Goal: Task Accomplishment & Management: Complete application form

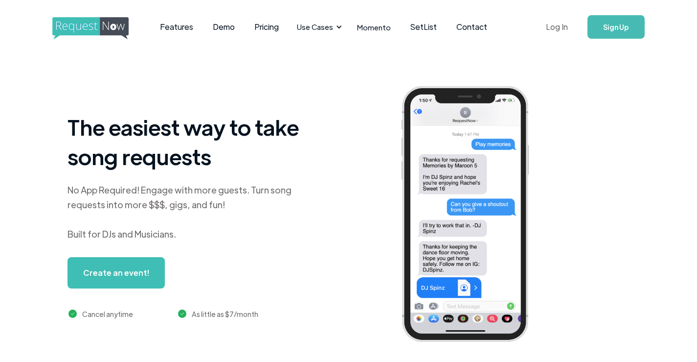
click at [554, 23] on link "Log In" at bounding box center [557, 27] width 42 height 34
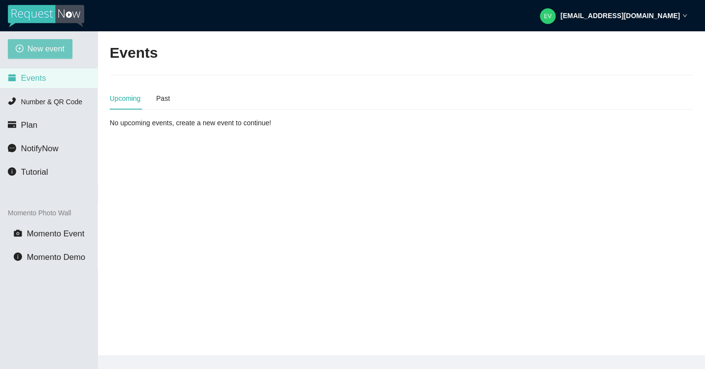
click at [63, 48] on span "New event" at bounding box center [45, 49] width 37 height 12
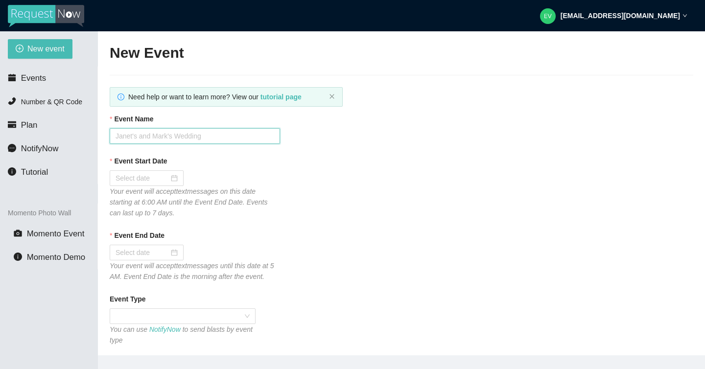
click at [213, 138] on input "Event Name" at bounding box center [195, 136] width 170 height 16
type input "Dezirae & Nathan"
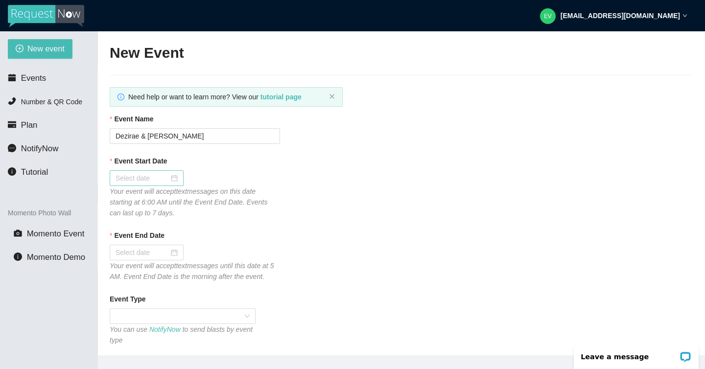
click at [143, 183] on input "Event Start Date" at bounding box center [141, 178] width 53 height 11
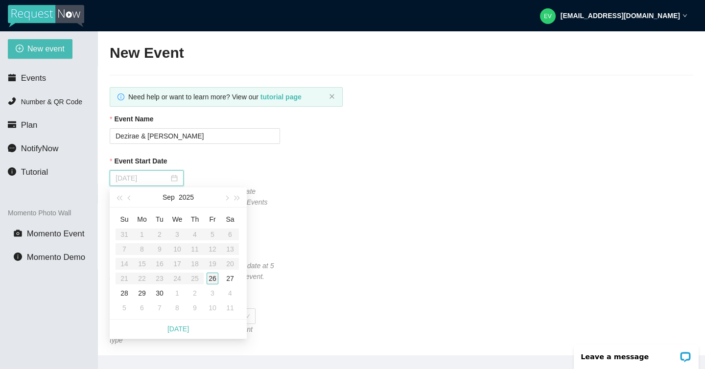
type input "09/26/2025"
click at [209, 278] on div "26" at bounding box center [212, 279] width 12 height 12
type input "09/27/2025"
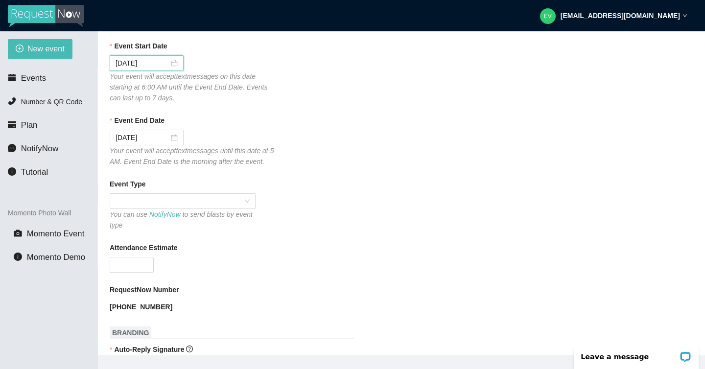
scroll to position [155, 0]
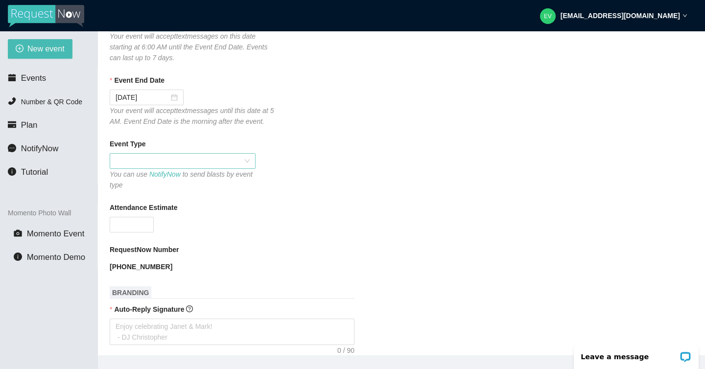
click at [192, 166] on span at bounding box center [182, 161] width 134 height 15
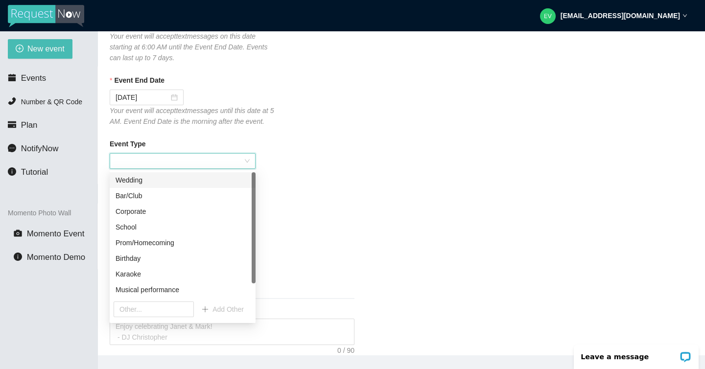
click at [176, 177] on div "Wedding" at bounding box center [182, 180] width 134 height 11
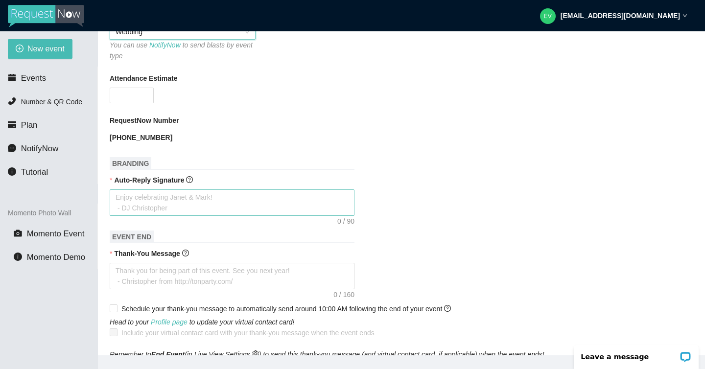
scroll to position [285, 0]
click at [173, 218] on form "Event Name Dezirae & Nathan Event Start Date 09/26/2025 Your event will accept …" at bounding box center [401, 259] width 583 height 861
click at [172, 206] on textarea "Auto-Reply Signature" at bounding box center [232, 202] width 245 height 26
type textarea "Th"
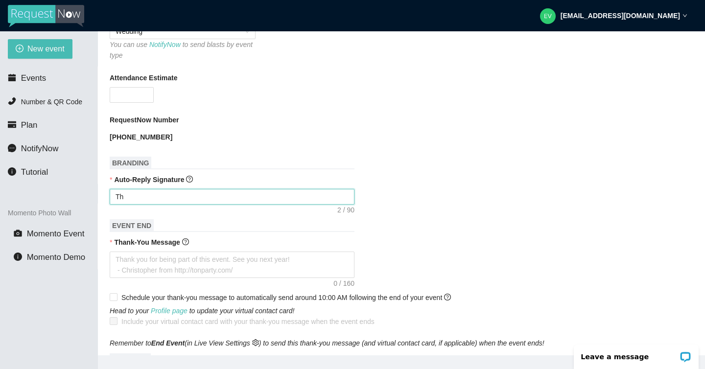
type textarea "Tha"
type textarea "Than"
type textarea "Thank"
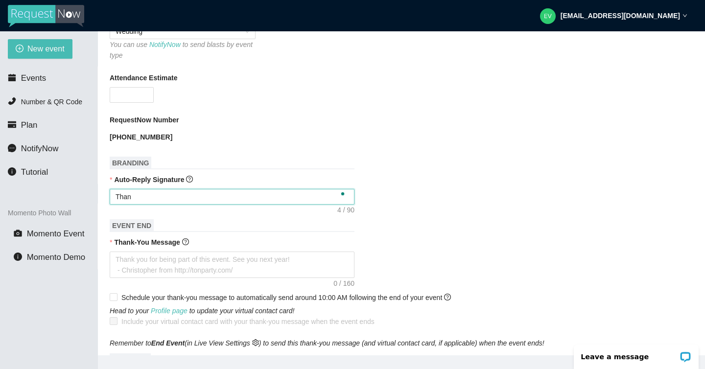
type textarea "Thank"
type textarea "Thank y"
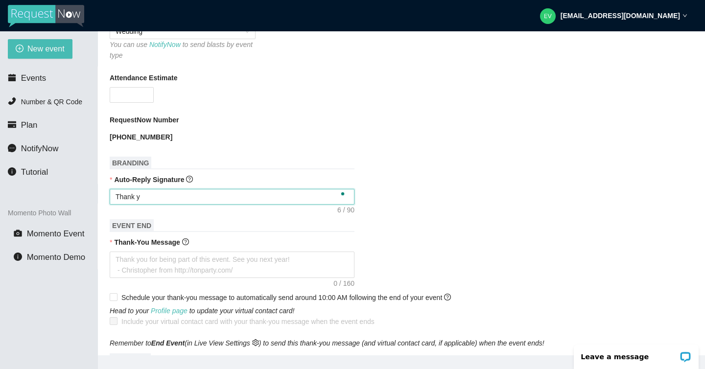
type textarea "Thank yo"
type textarea "Thank you"
type textarea "Thank you f"
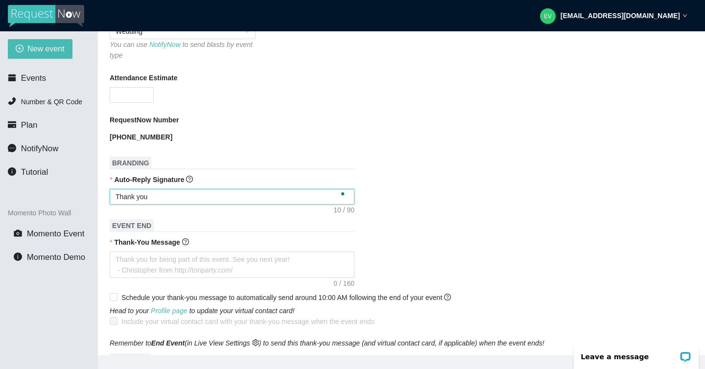
type textarea "Thank you f"
type textarea "Thank you fo"
type textarea "Thank you for"
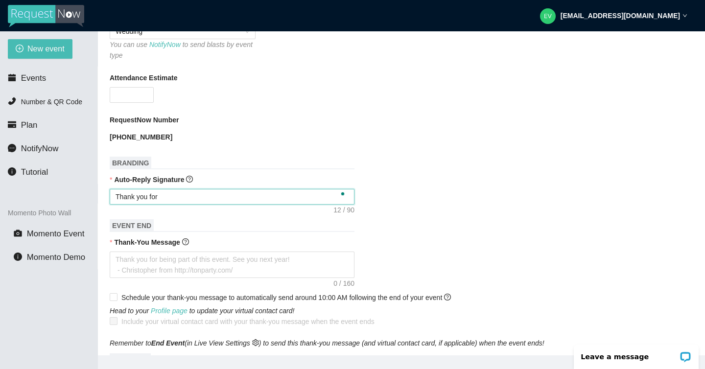
type textarea "Thank you for"
type textarea "Thank you for t"
type textarea "Thank you for th"
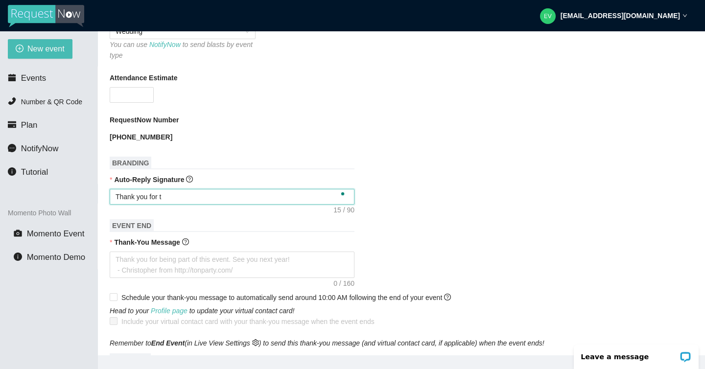
type textarea "Thank you for th"
type textarea "Thank you for the"
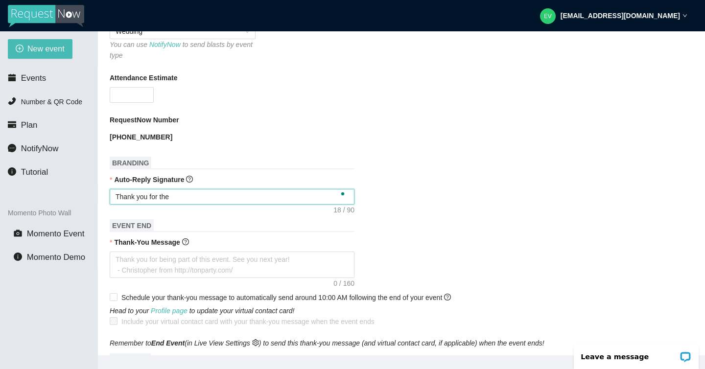
type textarea "Thank you for the r"
type textarea "Thank you for the re"
type textarea "Thank you for the reu"
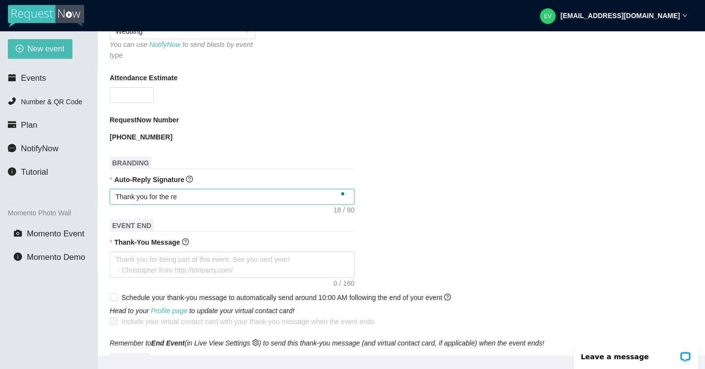
type textarea "Thank you for the reu"
type textarea "Thank you for the reuq"
type textarea "Thank you for the reu"
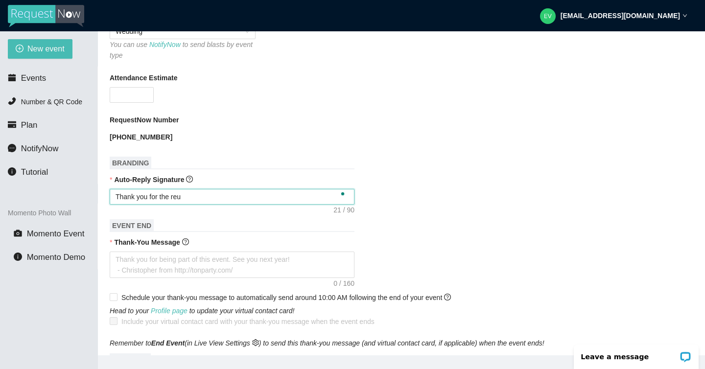
type textarea "Thank you for the re"
type textarea "Thank you for the req"
type textarea "Thank you for the requ"
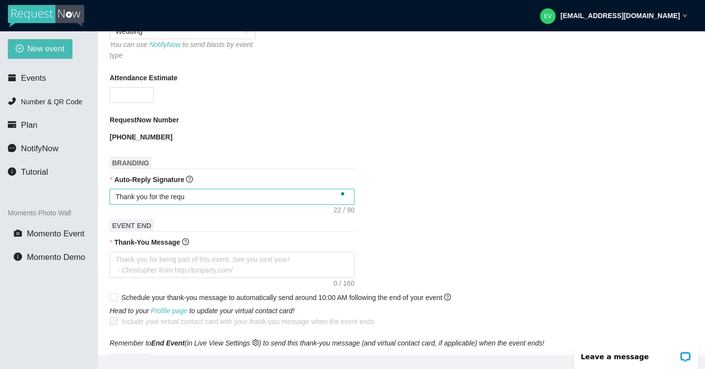
type textarea "Thank you for the reque"
type textarea "Thank you for the reques"
type textarea "Thank you for the requesr"
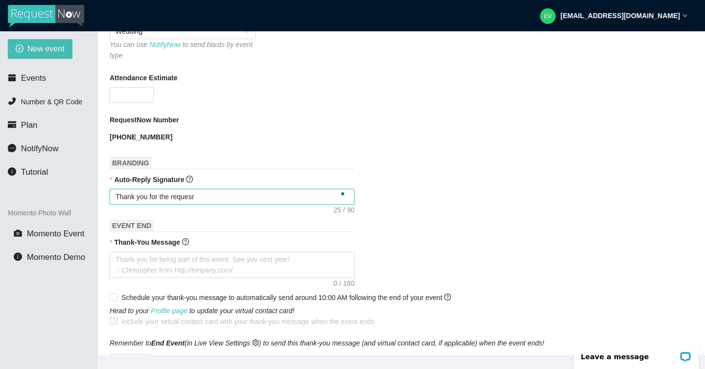
type textarea "Thank you for the requesrt"
type textarea "Thank you for the requesr"
type textarea "Thank you for the reques"
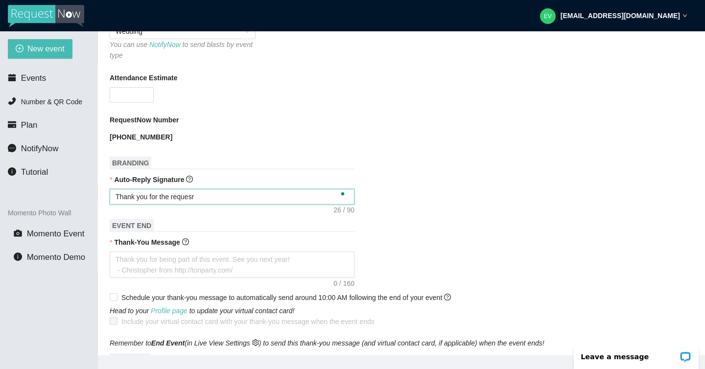
type textarea "Thank you for the reques"
type textarea "Thank you for the request"
type textarea "Thank you for the request!"
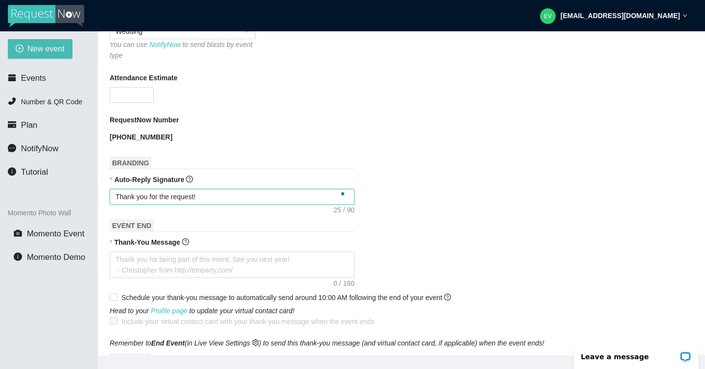
type textarea "Thank you for the request!"
type textarea "Thank you for the request! I"
type textarea "Thank you for the request!"
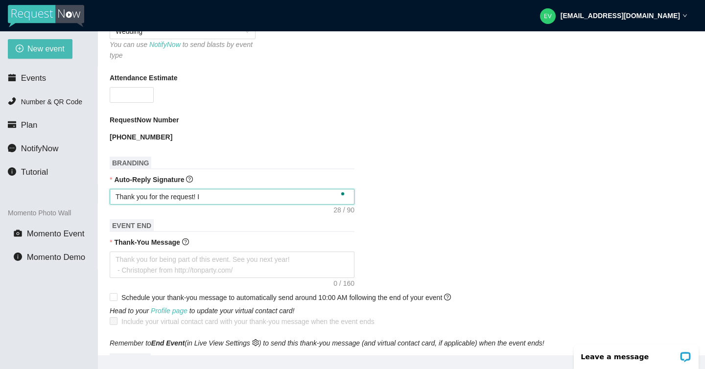
type textarea "Thank you for the request!"
type textarea "Thank you for the request! I"
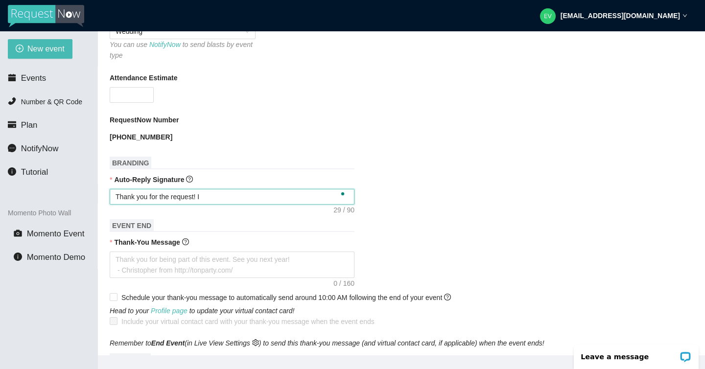
type textarea "Thank you for the request! I w"
type textarea "Thank you for the request! I wi"
type textarea "Thank you for the request! I wil"
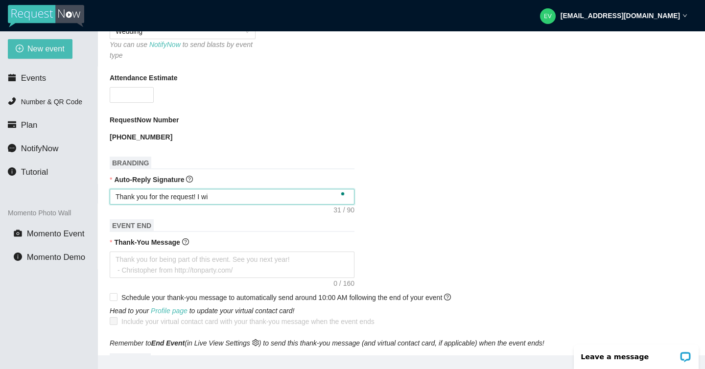
type textarea "Thank you for the request! I wil"
type textarea "Thank you for the request! I will"
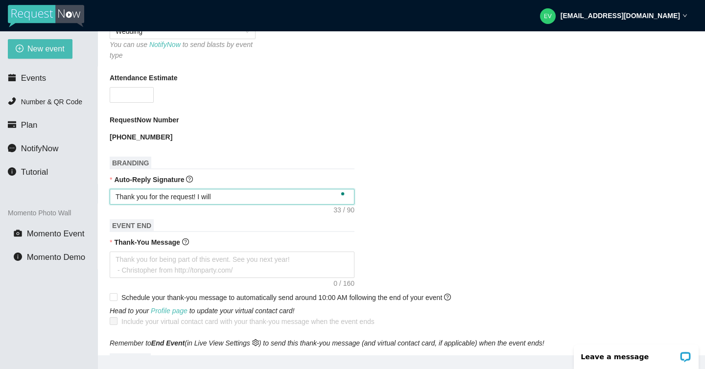
type textarea "Thank you for the request! I will d"
type textarea "Thank you for the request! I will do"
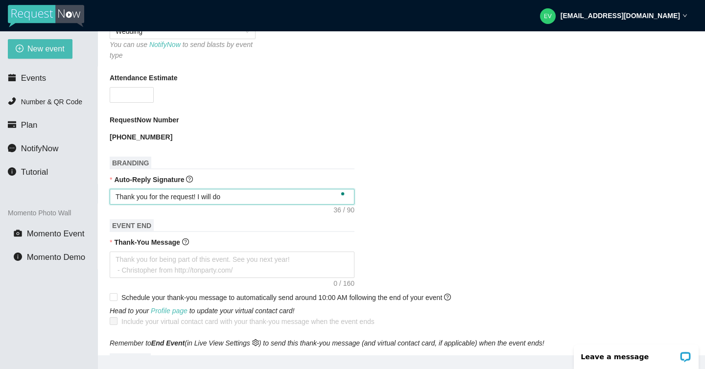
type textarea "Thank you for the request! I will do"
type textarea "Thank you for the request! I will do m"
type textarea "Thank you for the request! I will do my"
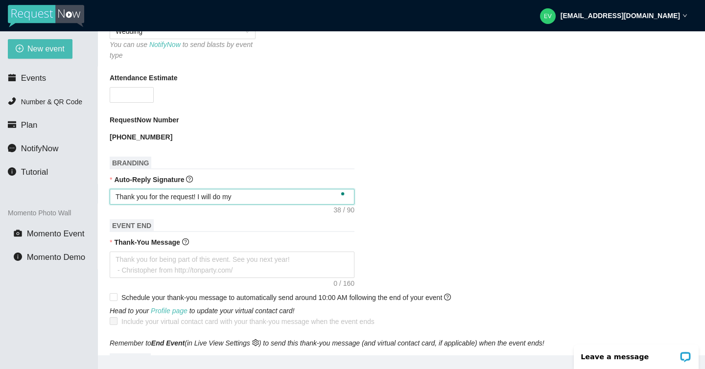
type textarea "Thank you for the request! I will do my"
type textarea "Thank you for the request! I will do my b"
type textarea "Thank you for the request! I will do my be"
type textarea "Thank you for the request! I will do my bes"
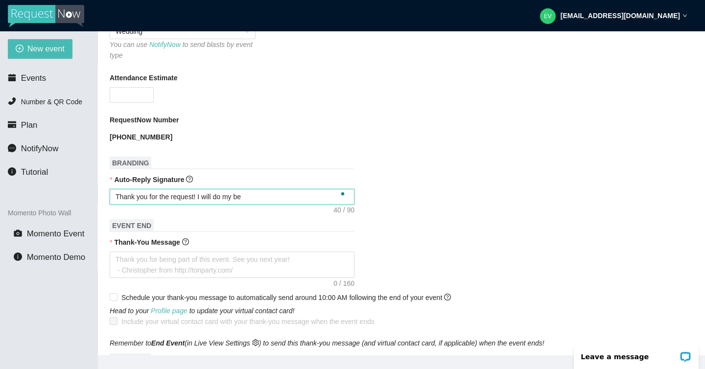
type textarea "Thank you for the request! I will do my bes"
type textarea "Thank you for the request! I will do my best"
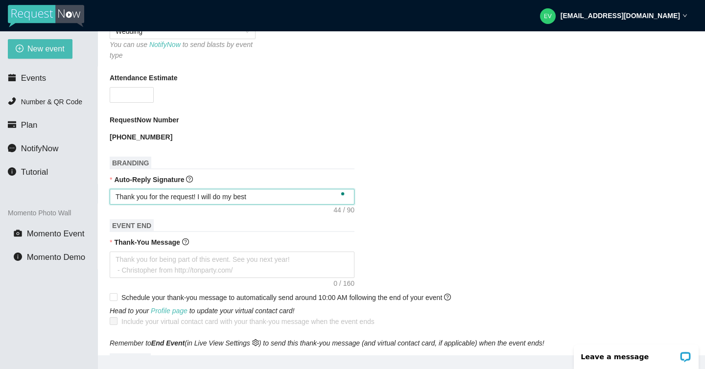
type textarea "Thank you for the request! I will do my best t"
type textarea "Thank you for the request! I will do my best to"
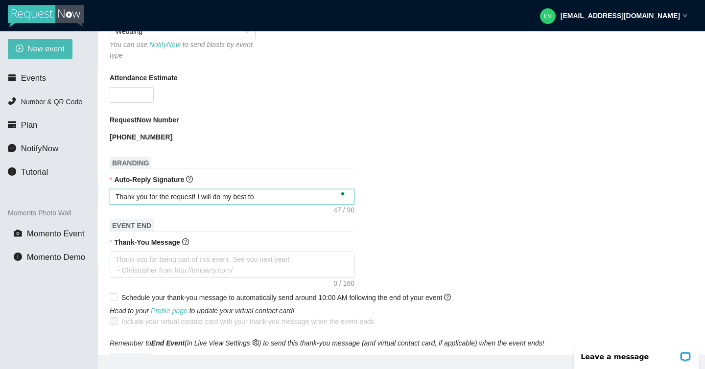
type textarea "Thank you for the request! I will do my best to"
type textarea "Thank you for the request! I will do my best to f"
type textarea "Thank you for the request! I will do my best to fi"
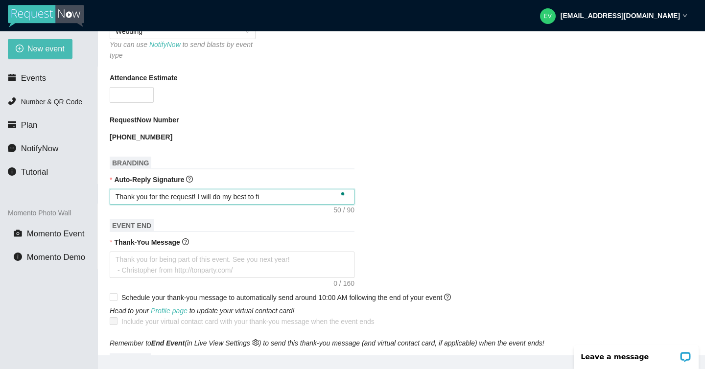
type textarea "Thank you for the request! I will do my best to fit"
type textarea "Thank you for the request! I will do my best to fit y"
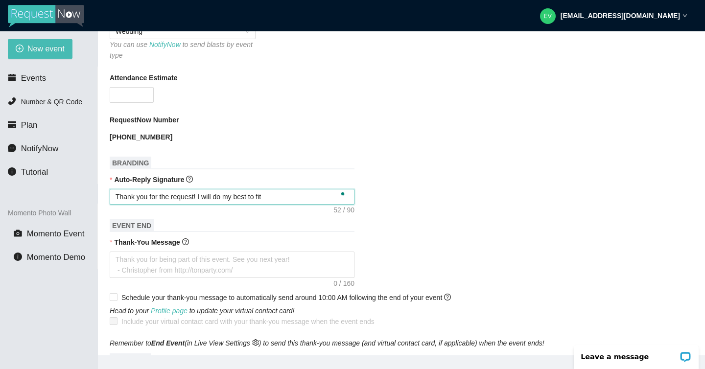
type textarea "Thank you for the request! I will do my best to fit y"
type textarea "Thank you for the request! I will do my best to fit yo"
type textarea "Thank you for the request! I will do my best to fit you"
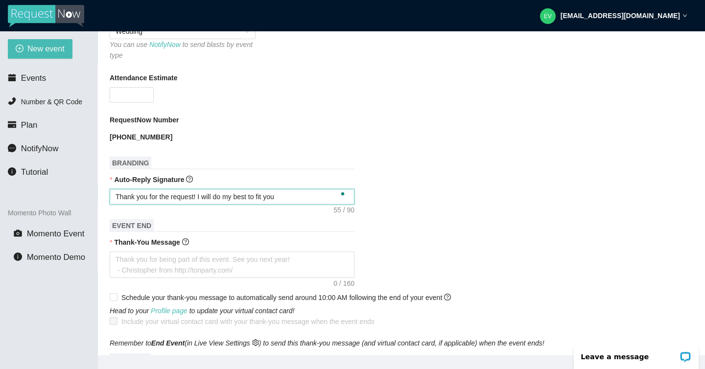
type textarea "Thank you for the request! I will do my best to fit your"
type textarea "Thank you for the request! I will do my best to fit your s"
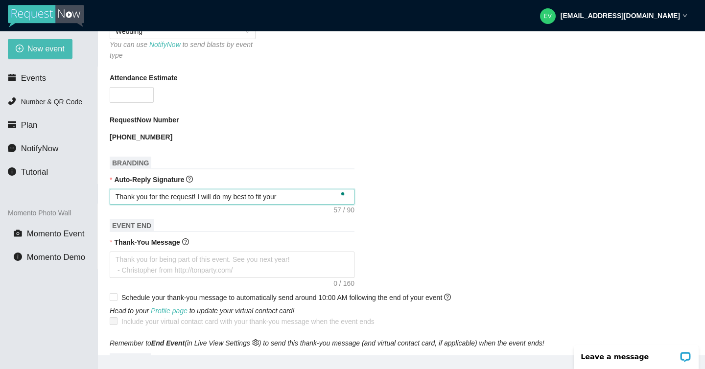
type textarea "Thank you for the request! I will do my best to fit your s"
type textarea "Thank you for the request! I will do my best to fit your so"
type textarea "Thank you for the request! I will do my best to fit your son"
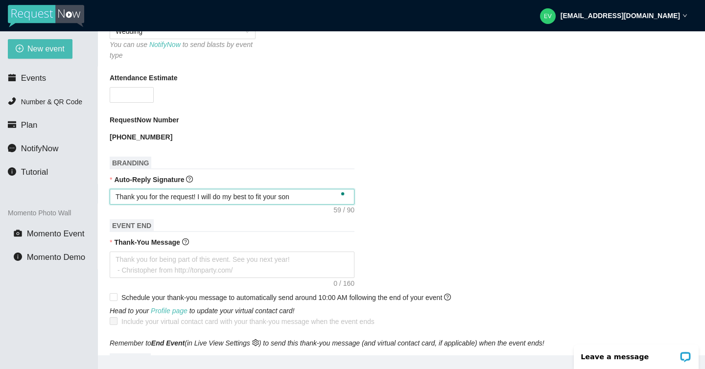
type textarea "Thank you for the request! I will do my best to fit your song"
type textarea "Thank you for the request! I will do my best to fit your song i"
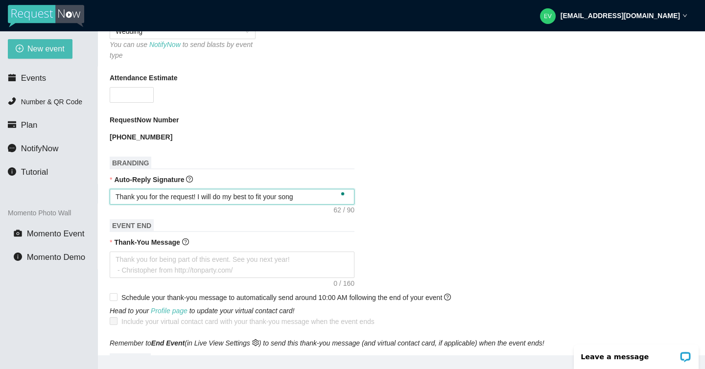
type textarea "Thank you for the request! I will do my best to fit your song i"
type textarea "Thank you for the request! I will do my best to fit your song in"
type textarea "Thank you for the request! I will do my best to fit your song in o"
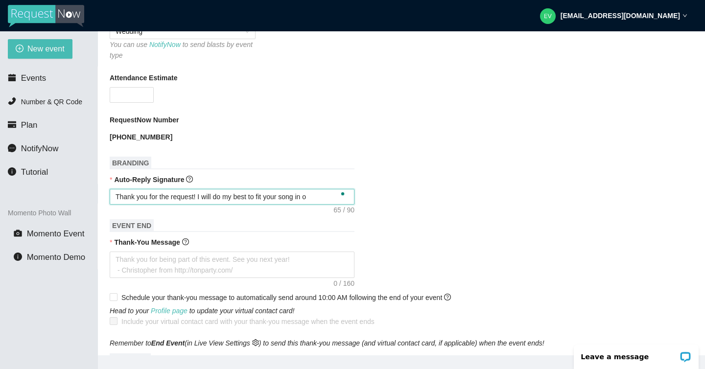
type textarea "Thank you for the request! I will do my best to fit your song in os"
type textarea "Thank you for the request! I will do my best to fit your song in o"
type textarea "Thank you for the request! I will do my best to fit your song in"
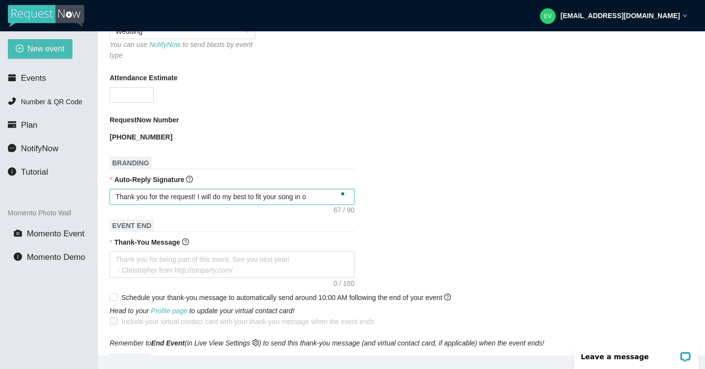
type textarea "Thank you for the request! I will do my best to fit your song in"
type textarea "Thank you for the request! I will do my best to fit your song in s"
type textarea "Thank you for the request! I will do my best to fit your song in so"
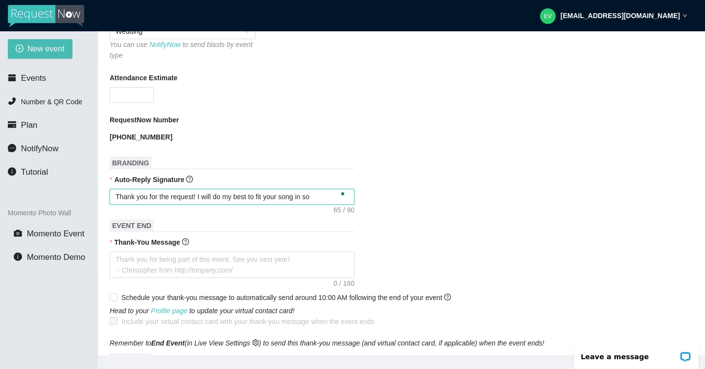
type textarea "Thank you for the request! I will do my best to fit your song in soo"
type textarea "Thank you for the request! I will do my best to fit your song in soon"
type textarea "Thank you for the request! I will do my best to fit your song in soon!"
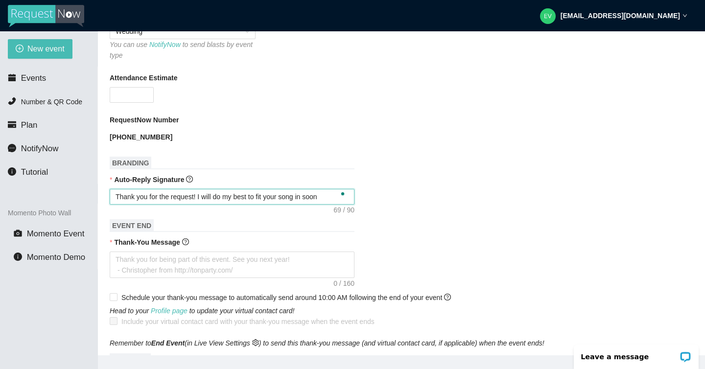
type textarea "Thank you for the request! I will do my best to fit your song in soon!"
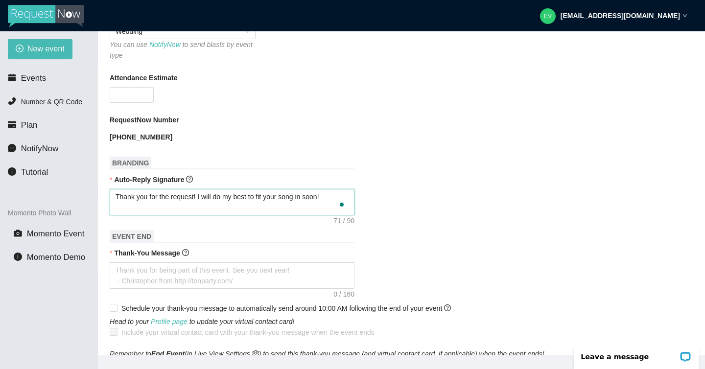
type textarea "Thank you for the request! I will do my best to fit your song in soon!"
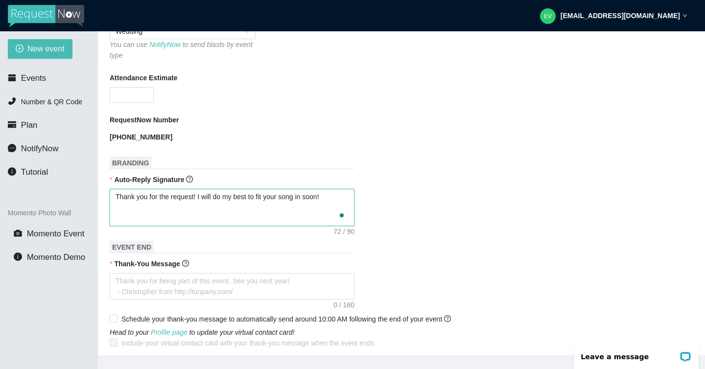
type textarea "Thank you for the request! I will do my best to fit your song in soon! D"
type textarea "Thank you for the request! I will do my best to fit your song in soon! DJ"
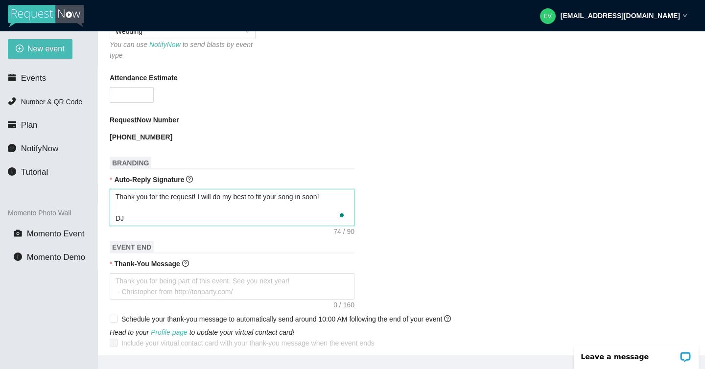
type textarea "Thank you for the request! I will do my best to fit your song in soon! DJ"
type textarea "Thank you for the request! I will do my best to fit your song in soon! DJ A"
type textarea "Thank you for the request! I will do my best to fit your song in soon! DJ Aa"
type textarea "Thank you for the request! I will do my best to fit your song in soon! DJ Aar"
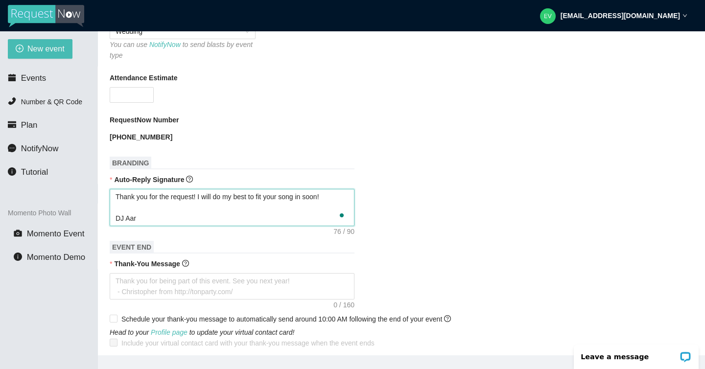
type textarea "Thank you for the request! I will do my best to fit your song in soon! DJ Aaro"
type textarea "Thank you for the request! I will do my best to fit your song in soon! DJ Aaron"
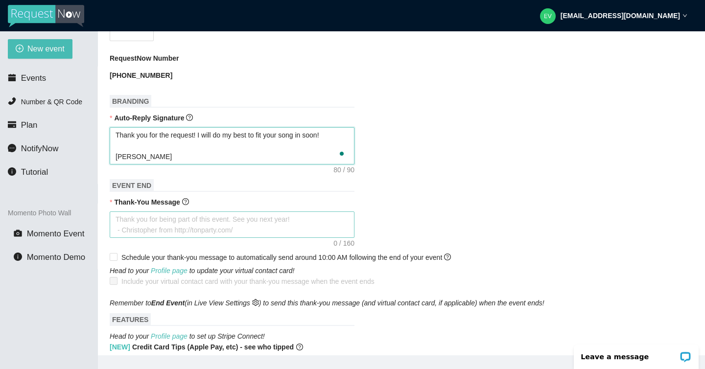
type textarea "Thank you for the request! I will do my best to fit your song in soon! DJ Aaron"
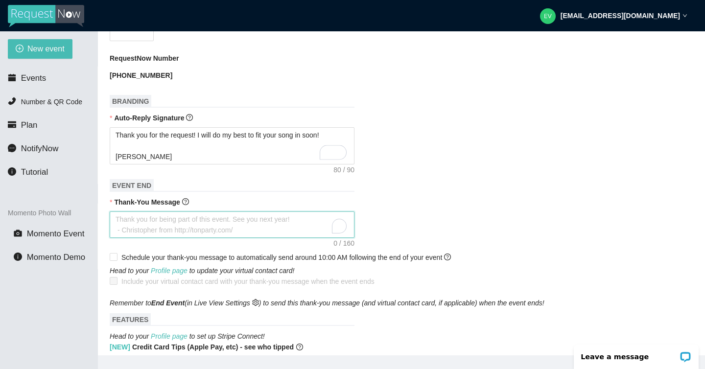
click at [236, 223] on textarea "Thank-You Message" at bounding box center [232, 224] width 245 height 26
type textarea "T"
type textarea "Th"
type textarea "Tha"
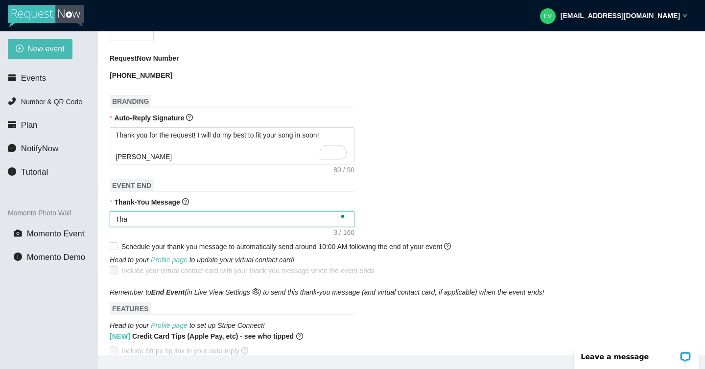
type textarea "Than"
type textarea "Thank"
type textarea "Thank y"
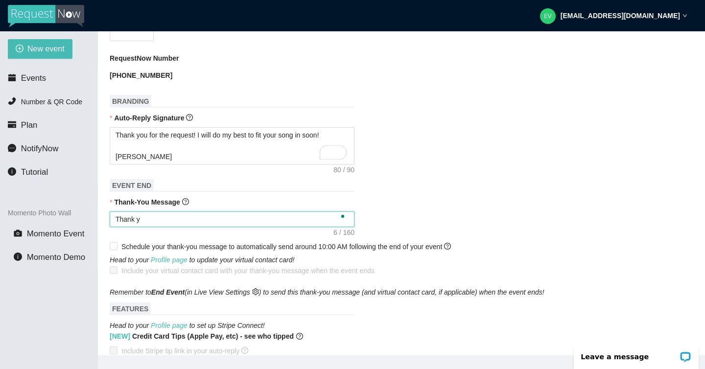
type textarea "Thank yo"
type textarea "Thank you"
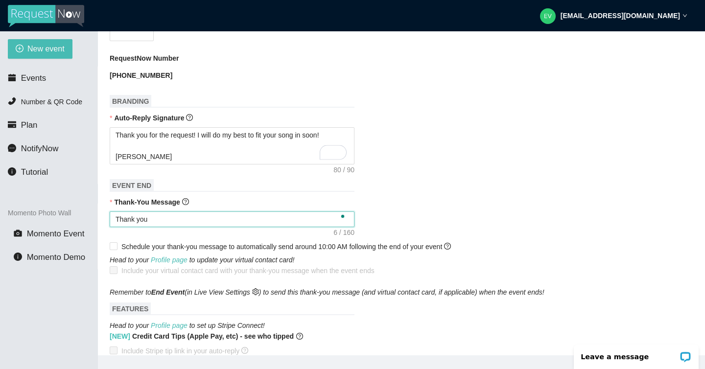
type textarea "Thank you"
type textarea "Thank you a"
type textarea "Thank you al"
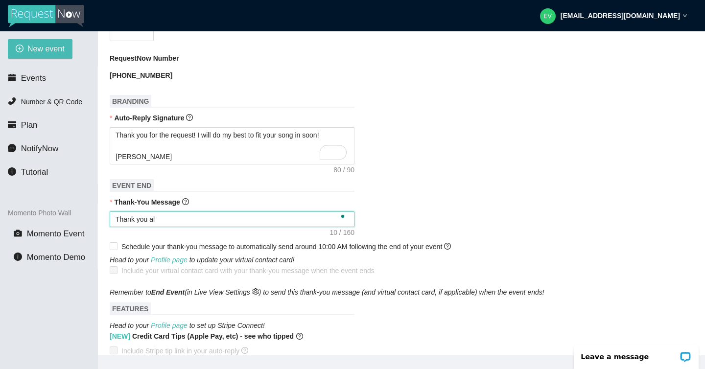
type textarea "Thank you all"
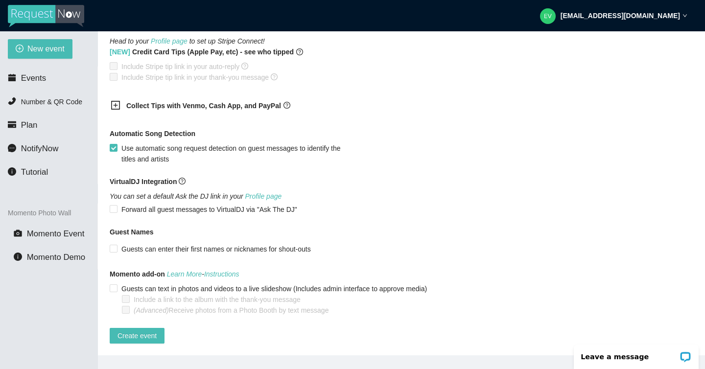
scroll to position [31, 0]
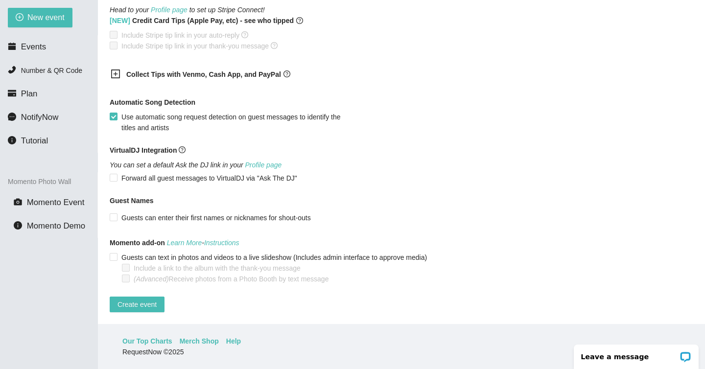
click at [139, 305] on main "New Event Need help or want to learn more? View our tutorial page Event Name De…" at bounding box center [401, 162] width 607 height 324
click at [140, 303] on button "Create event" at bounding box center [137, 304] width 55 height 16
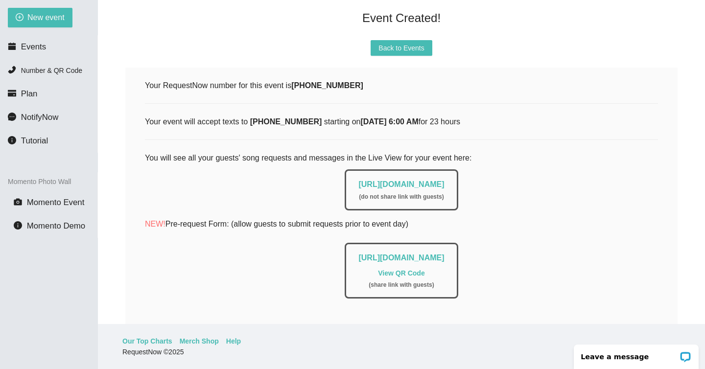
scroll to position [0, 0]
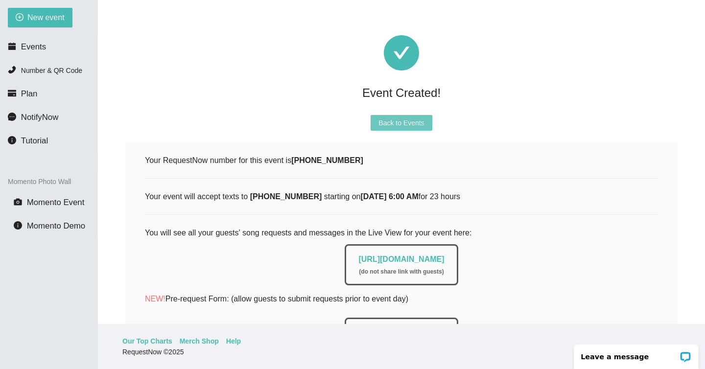
click at [403, 126] on span "Back to Events" at bounding box center [400, 122] width 45 height 11
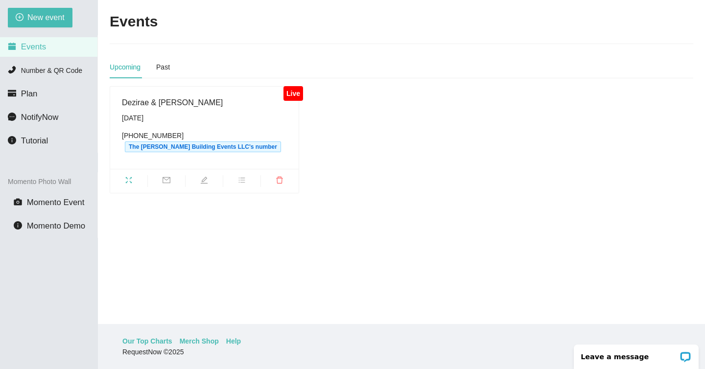
click at [135, 181] on span "fullscreen" at bounding box center [128, 181] width 37 height 11
